Goal: Information Seeking & Learning: Understand process/instructions

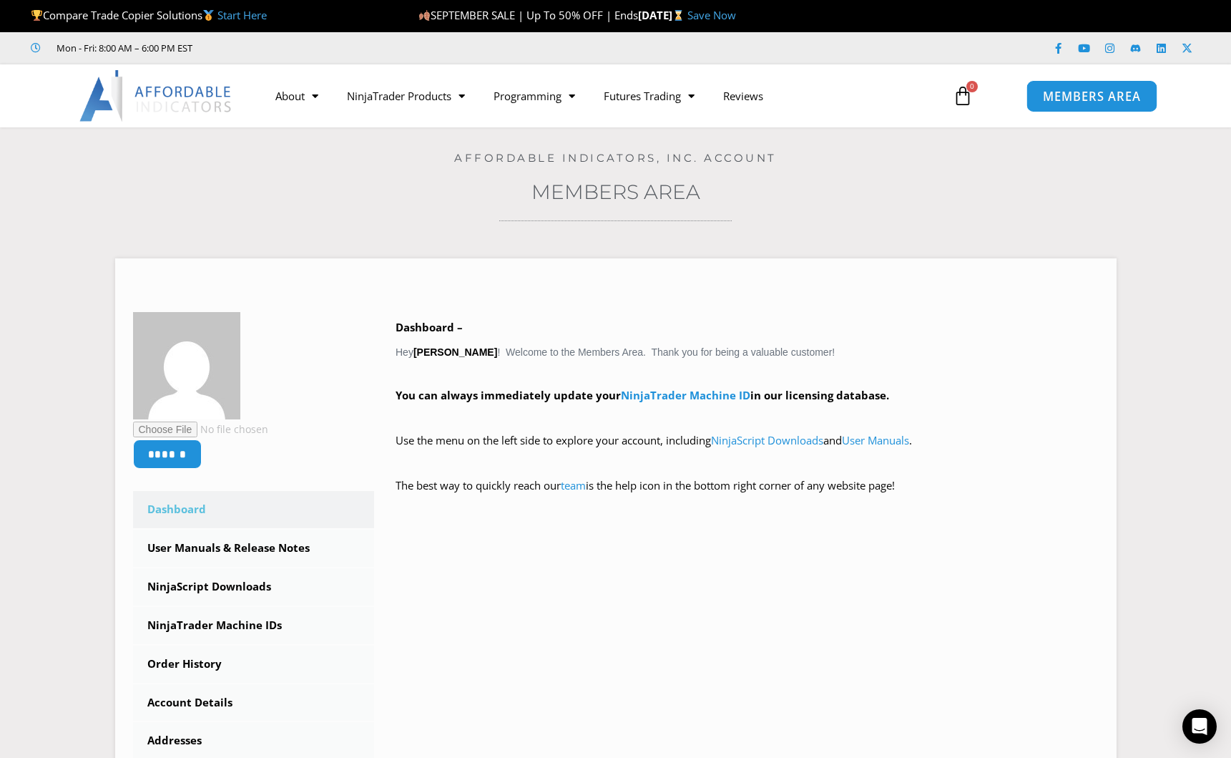
click at [1083, 97] on span "MEMBERS AREA" at bounding box center [1092, 96] width 98 height 12
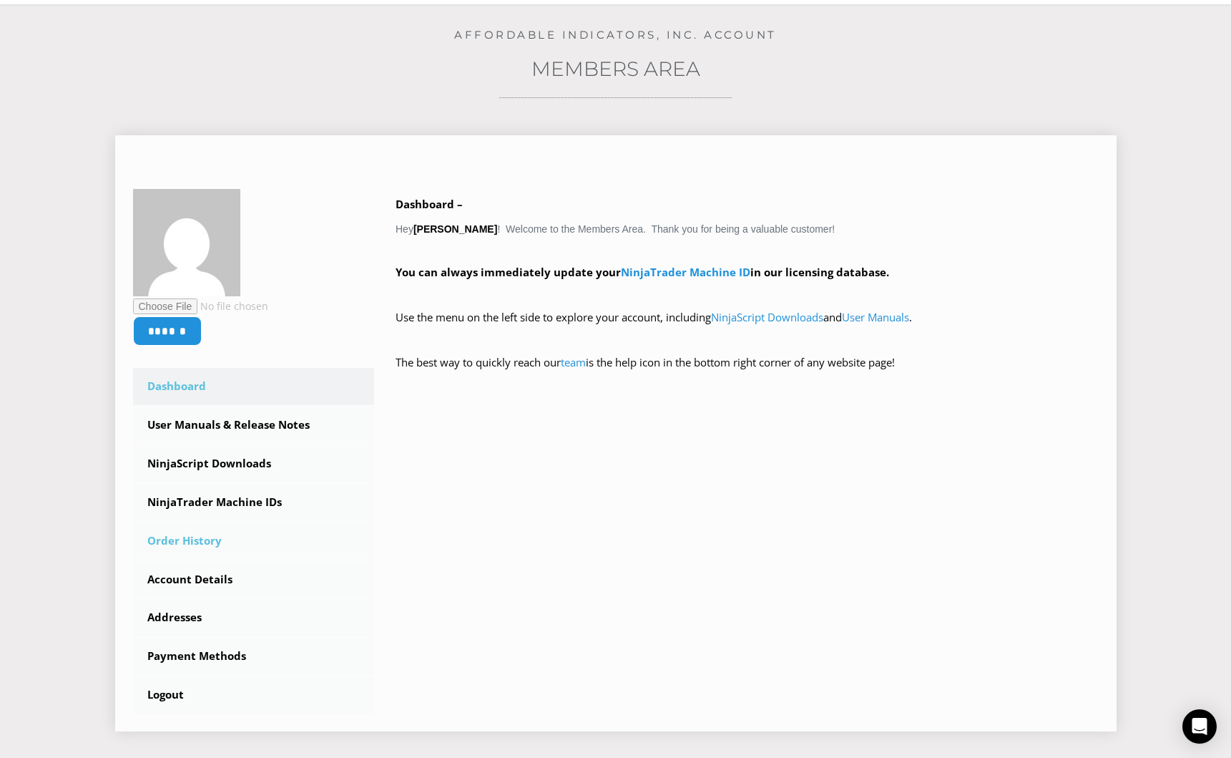
scroll to position [143, 0]
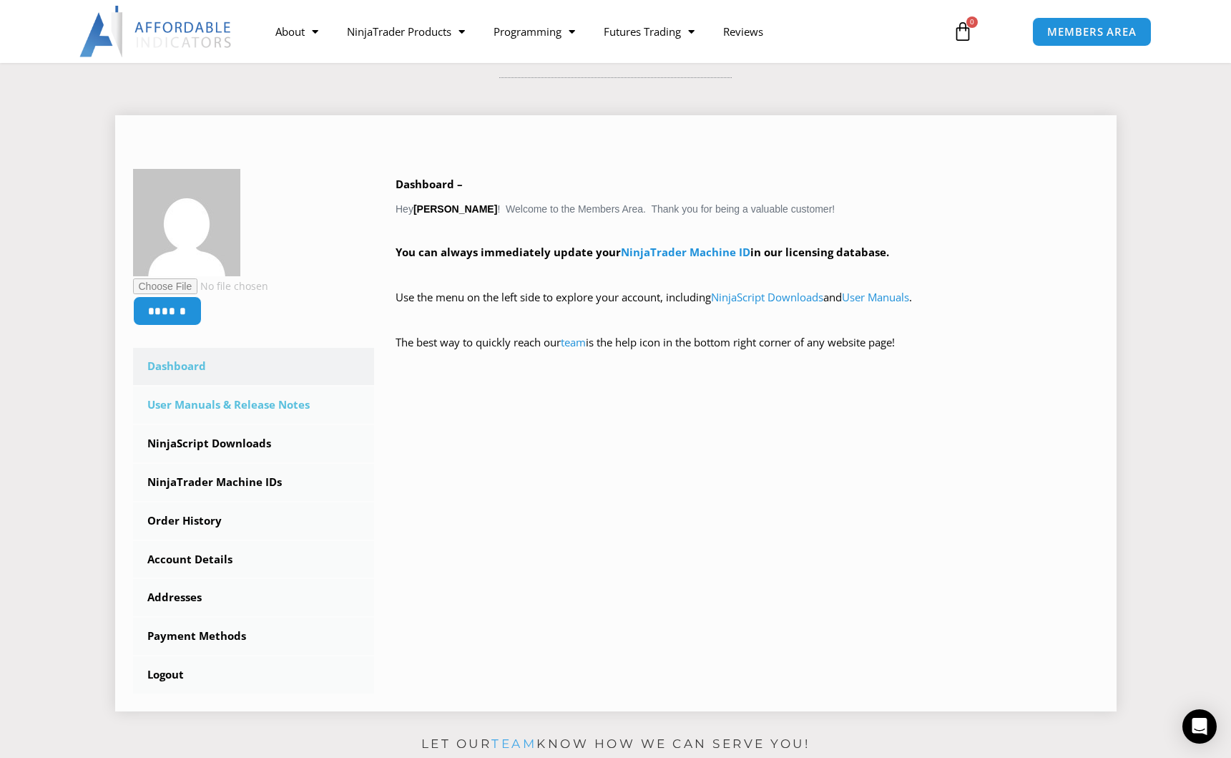
click at [228, 411] on link "User Manuals & Release Notes" at bounding box center [254, 404] width 242 height 37
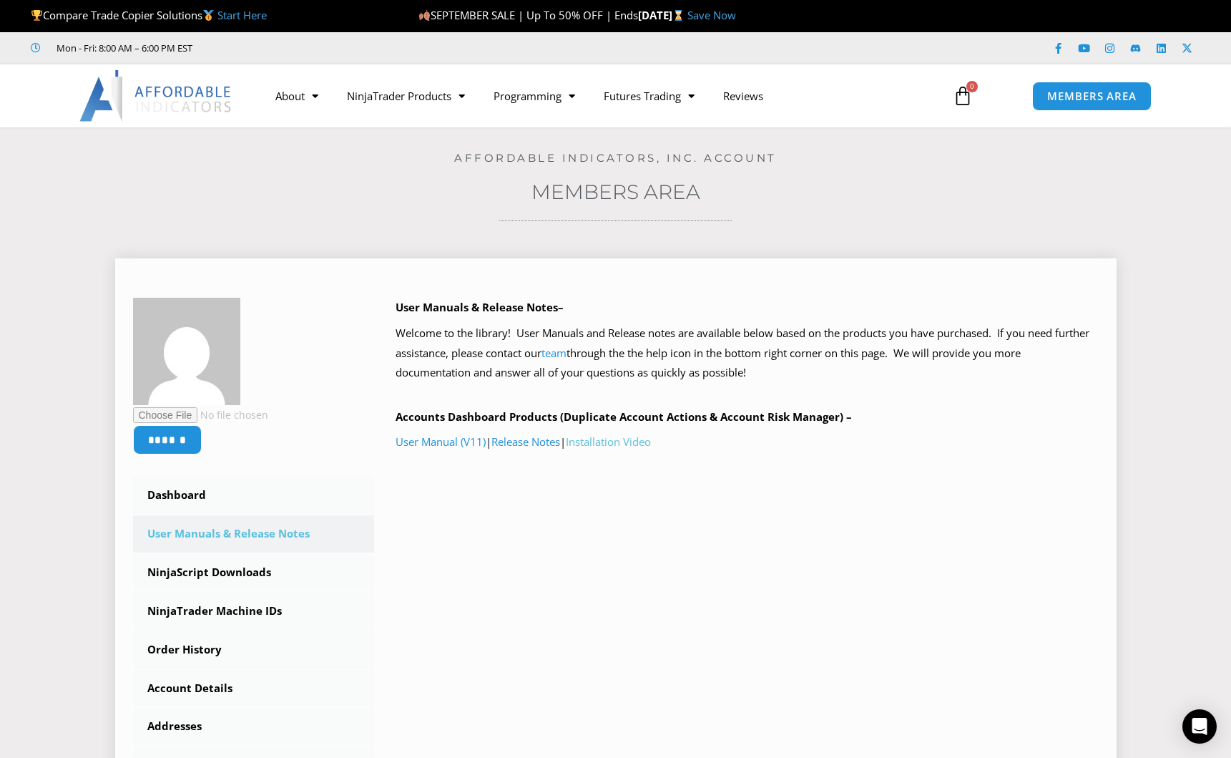
click at [630, 447] on link "Installation Video" at bounding box center [608, 441] width 85 height 14
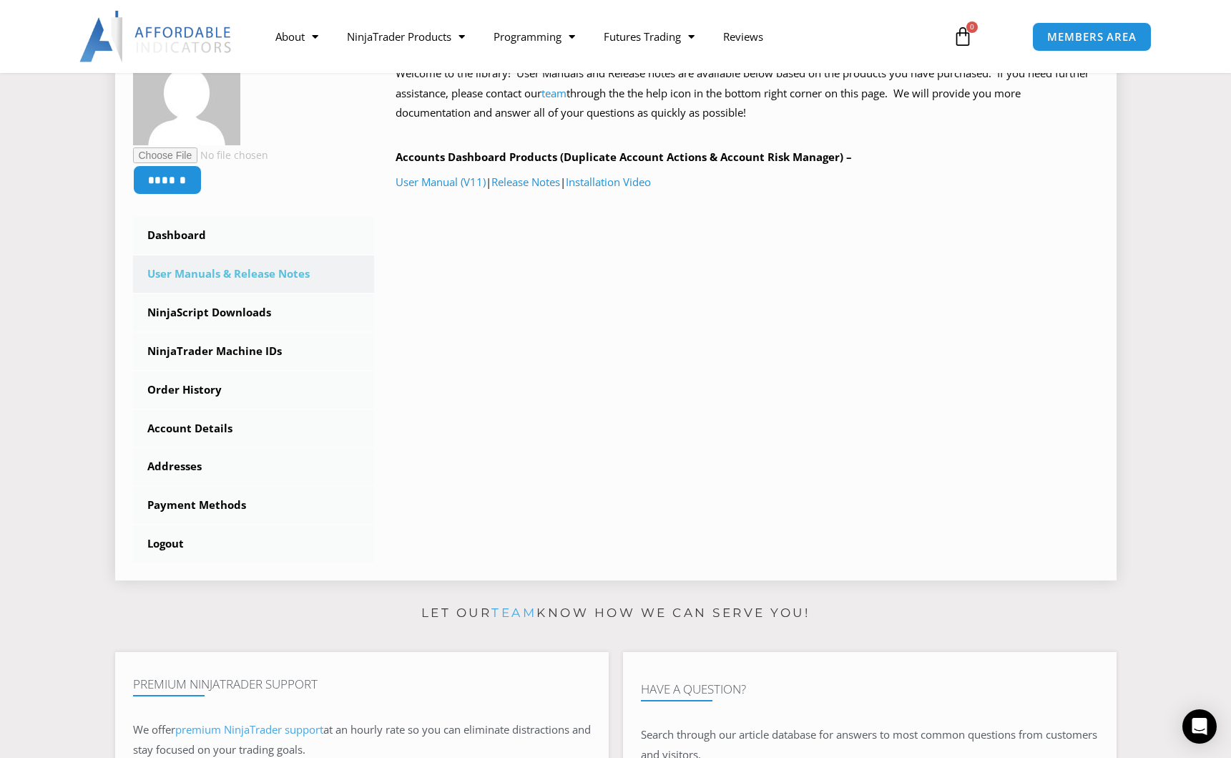
scroll to position [286, 0]
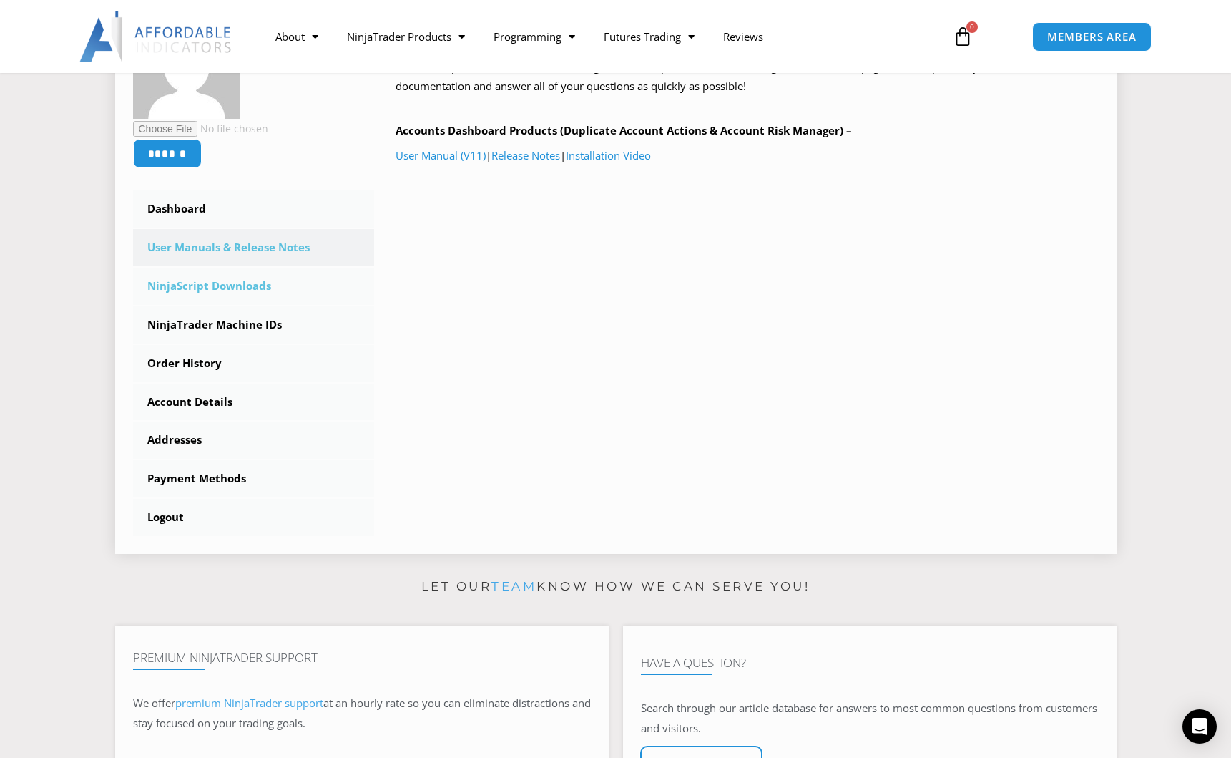
click at [174, 295] on link "NinjaScript Downloads" at bounding box center [254, 286] width 242 height 37
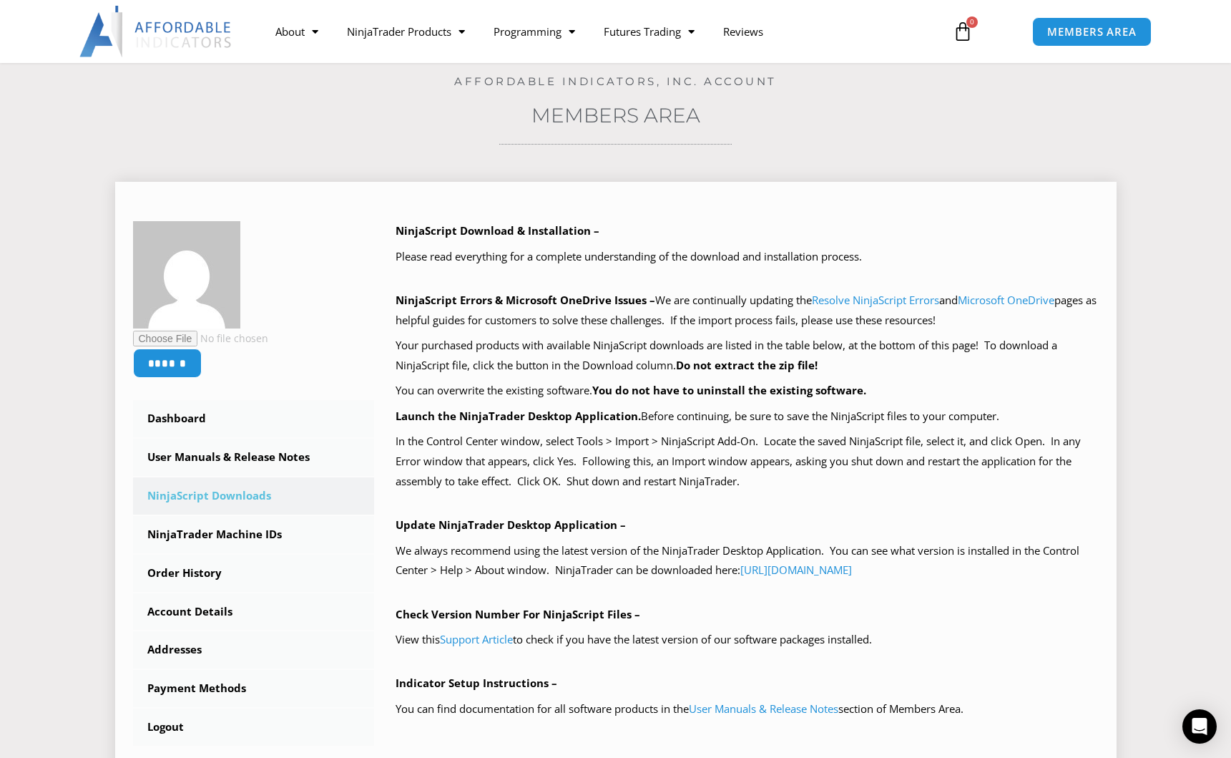
scroll to position [72, 0]
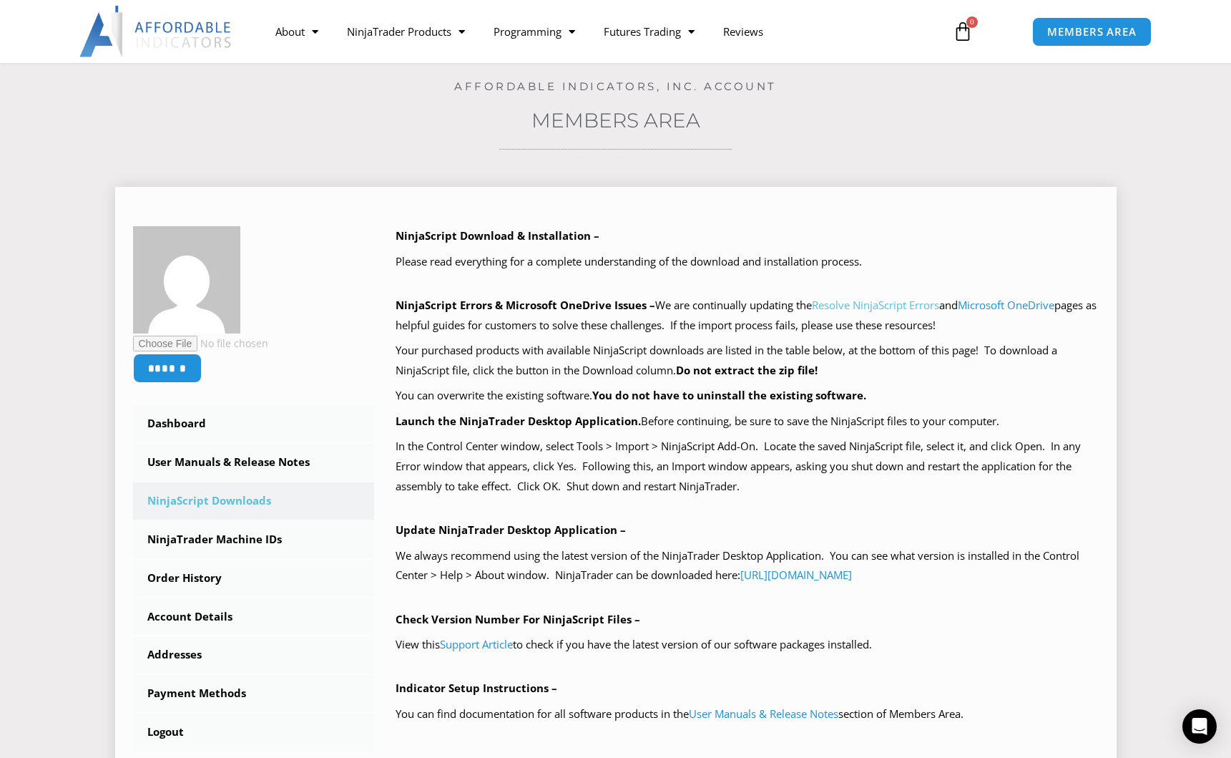
click at [879, 312] on link "Resolve NinjaScript Errors" at bounding box center [875, 305] width 127 height 14
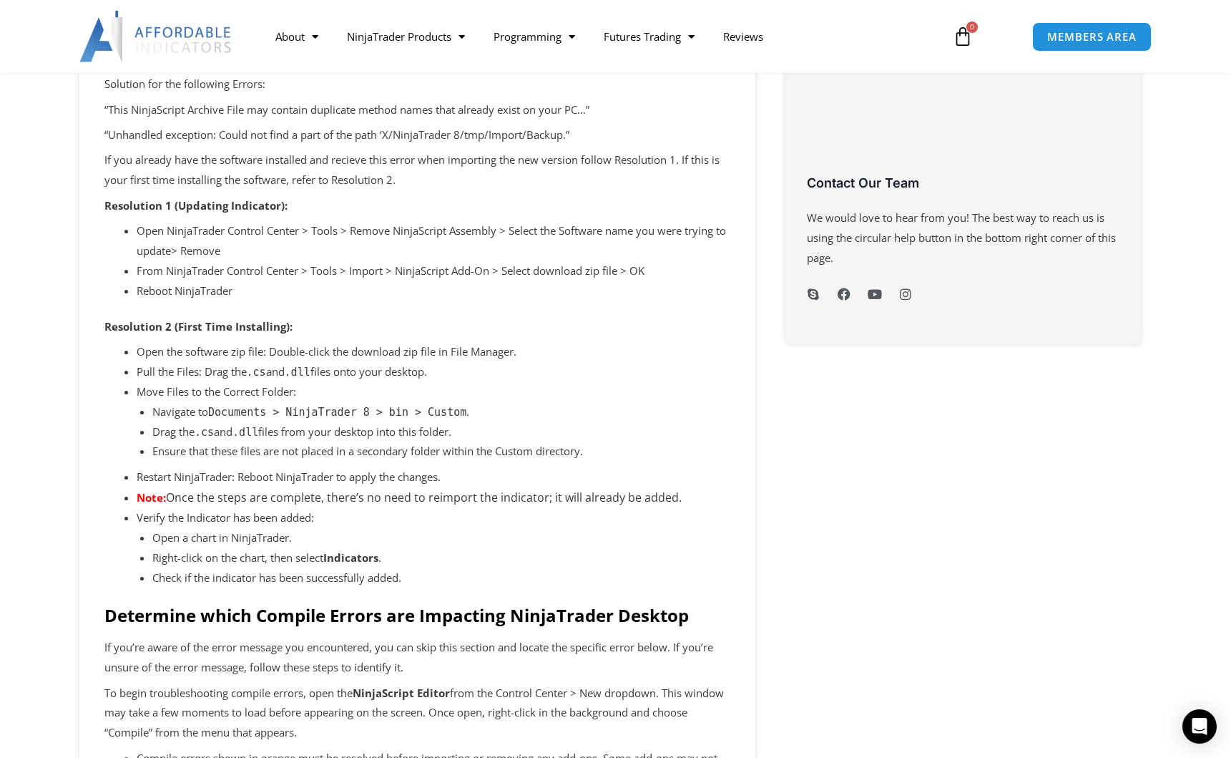
scroll to position [644, 0]
